Goal: Information Seeking & Learning: Stay updated

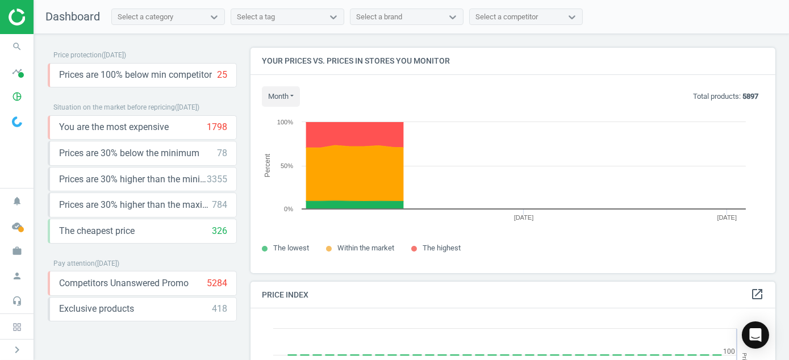
scroll to position [242, 534]
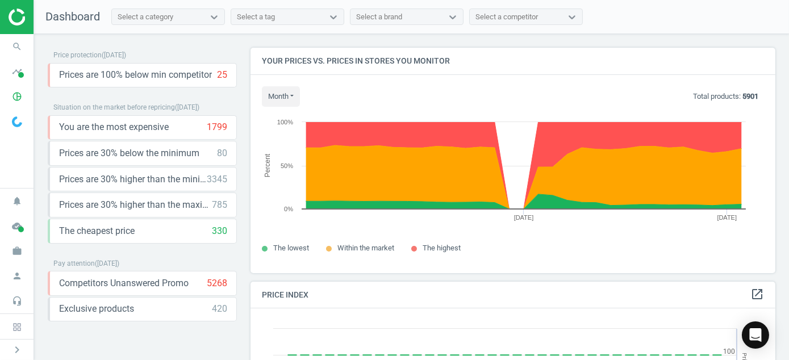
scroll to position [278, 534]
